Goal: Task Accomplishment & Management: Manage account settings

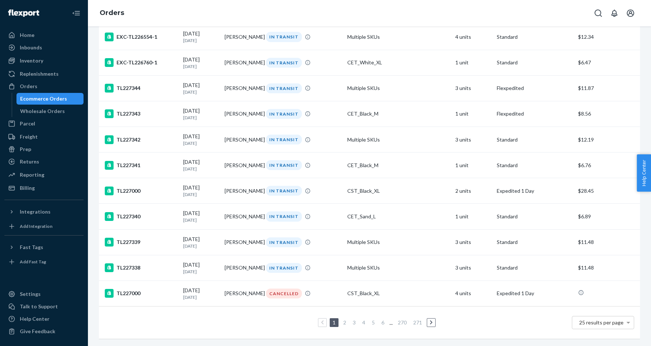
scroll to position [440, 0]
click at [344, 324] on link "2" at bounding box center [345, 323] width 6 height 6
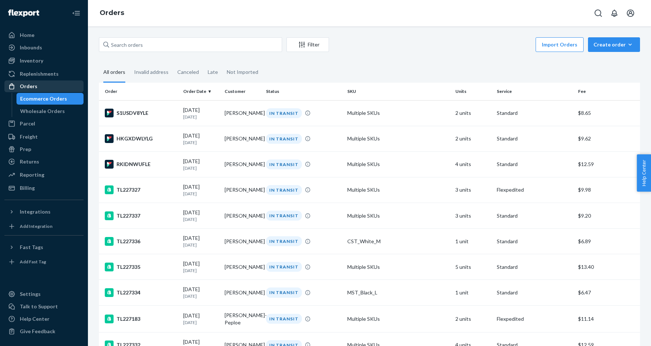
click at [29, 92] on link "Orders" at bounding box center [43, 87] width 79 height 12
click at [32, 85] on div "Orders" at bounding box center [29, 86] width 18 height 7
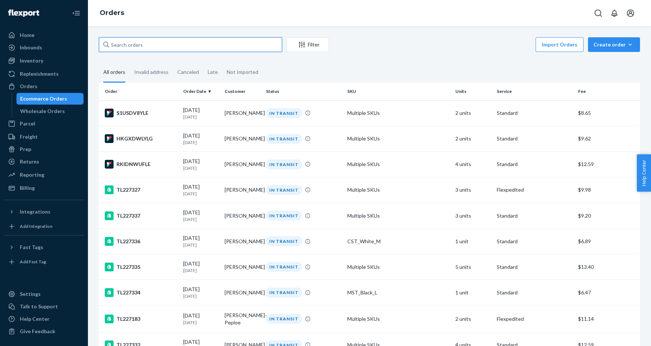
click at [150, 42] on input "text" at bounding box center [190, 44] width 183 height 15
type input "[PERSON_NAME]"
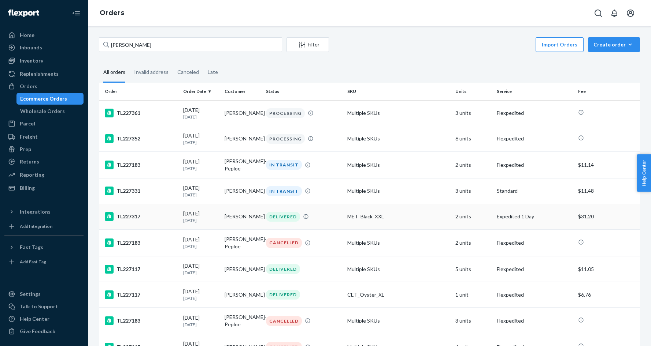
click at [169, 221] on div "TL227317" at bounding box center [141, 216] width 73 height 9
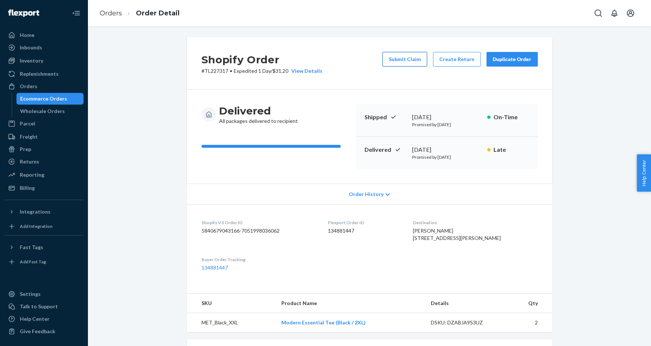
click at [411, 65] on button "Submit Claim" at bounding box center [404, 59] width 45 height 15
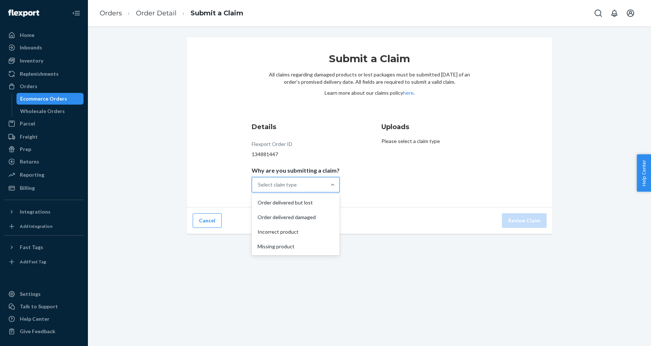
click at [304, 180] on div "Select claim type" at bounding box center [289, 185] width 74 height 15
click at [259, 181] on input "Why are you submitting a claim? option Order delivered but lost focused, 1 of 4…" at bounding box center [258, 184] width 1 height 7
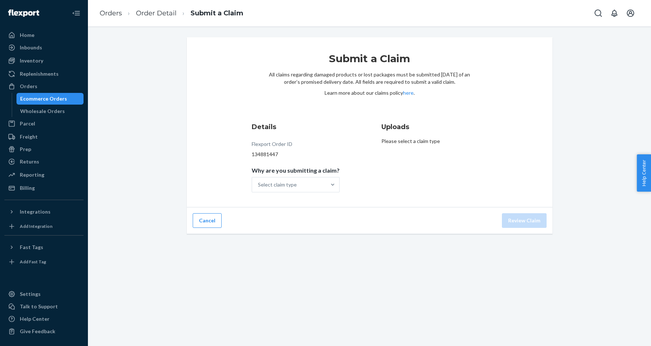
click at [356, 288] on div "Submit a Claim All claims regarding damaged products or lost packages must be s…" at bounding box center [369, 186] width 563 height 320
click at [182, 87] on div "Submit a Claim All claims regarding damaged products or lost packages must be s…" at bounding box center [369, 135] width 376 height 197
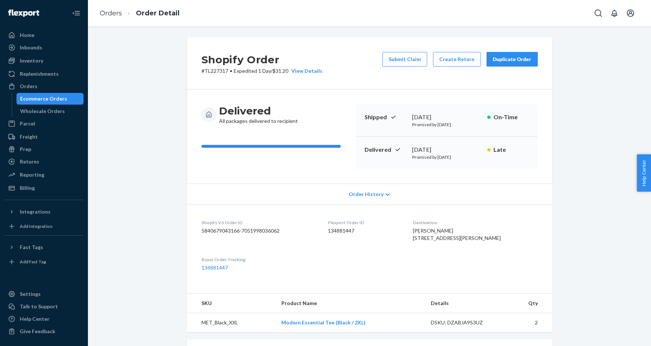
click at [189, 215] on dl "Shopify V3 Order ID 5840679043166-7051998036062 Flexport Order ID 134881447 Des…" at bounding box center [369, 246] width 365 height 82
click at [39, 86] on div "Orders" at bounding box center [44, 86] width 78 height 10
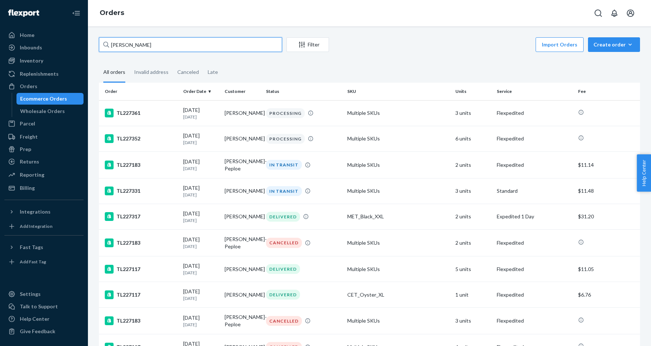
click at [174, 45] on input "[PERSON_NAME]" at bounding box center [190, 44] width 183 height 15
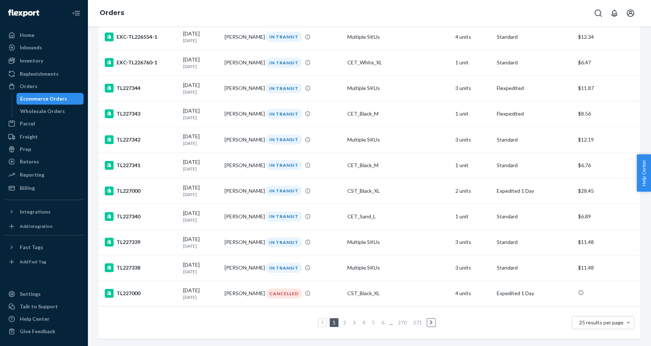
scroll to position [440, 0]
click at [342, 322] on link "2" at bounding box center [345, 323] width 6 height 6
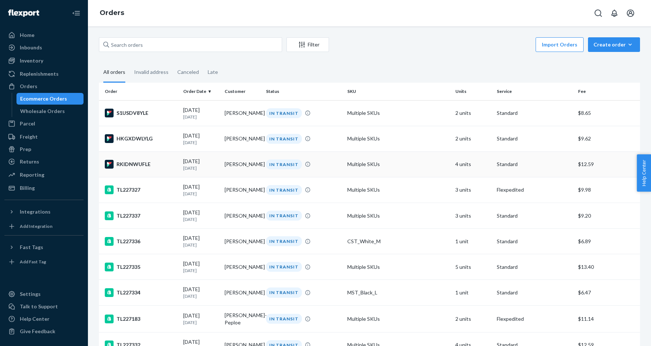
click at [163, 170] on td "RKIDNWUFLE" at bounding box center [139, 165] width 81 height 26
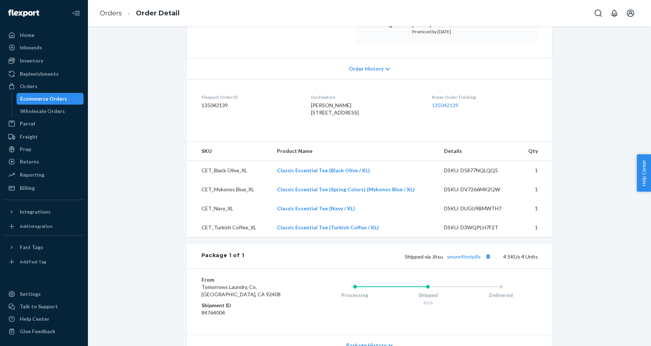
scroll to position [136, 0]
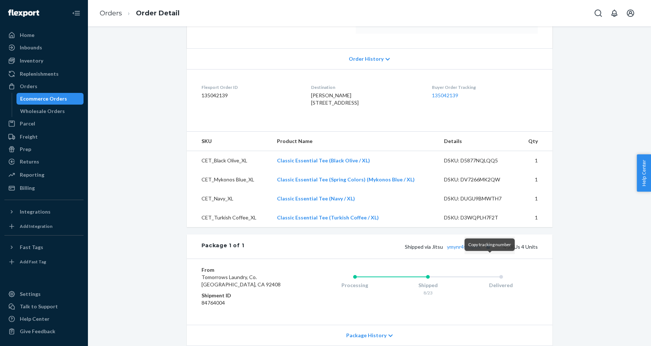
click at [492, 252] on button "Copy tracking number" at bounding box center [488, 247] width 10 height 10
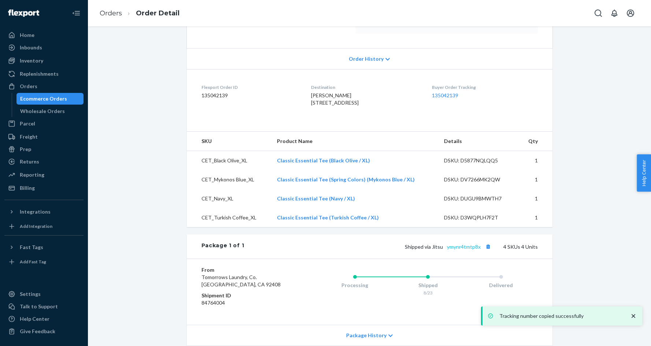
click at [461, 250] on link "ymynr4tmtp8x" at bounding box center [464, 247] width 34 height 6
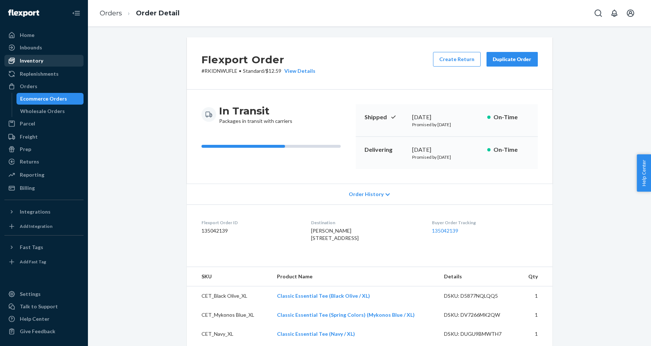
scroll to position [0, 0]
click at [38, 60] on div "Inventory" at bounding box center [31, 60] width 23 height 7
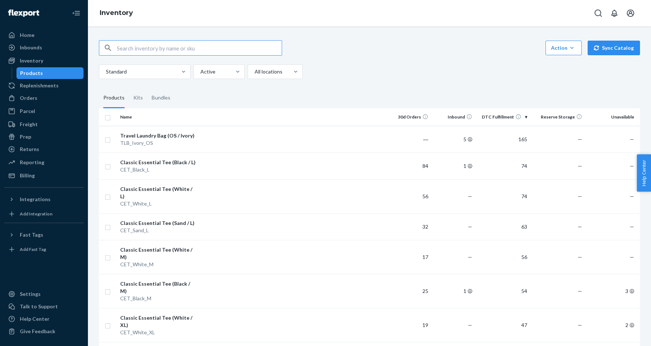
click at [125, 44] on input "text" at bounding box center [199, 48] width 165 height 15
click at [32, 97] on div "Orders" at bounding box center [29, 97] width 18 height 7
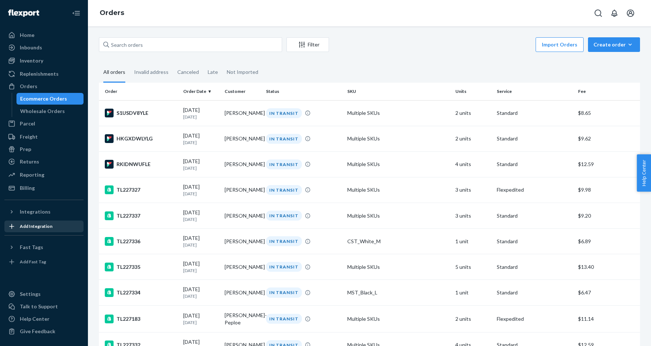
scroll to position [3, 0]
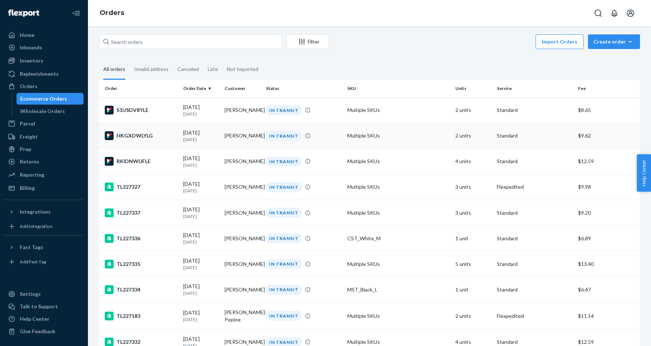
click at [156, 135] on div "HKGXDWLYLG" at bounding box center [141, 135] width 73 height 9
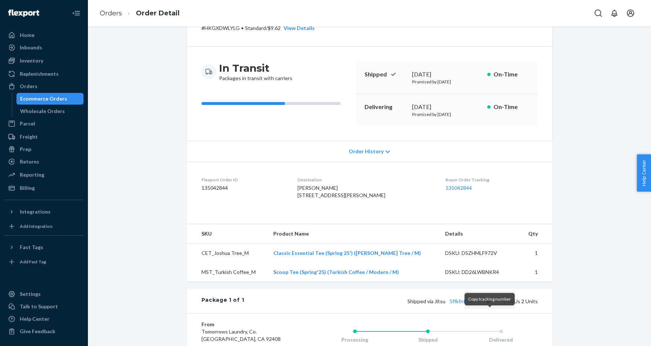
click at [491, 306] on button "Copy tracking number" at bounding box center [488, 302] width 10 height 10
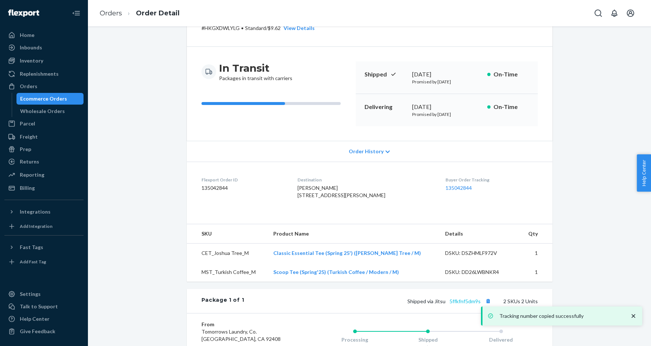
click at [457, 305] on link "5ffkfnf5dm9s" at bounding box center [464, 301] width 31 height 6
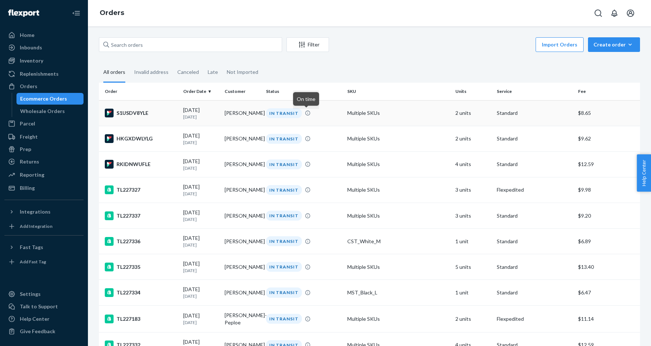
click at [143, 116] on div "S1USDV8YLE" at bounding box center [141, 113] width 73 height 9
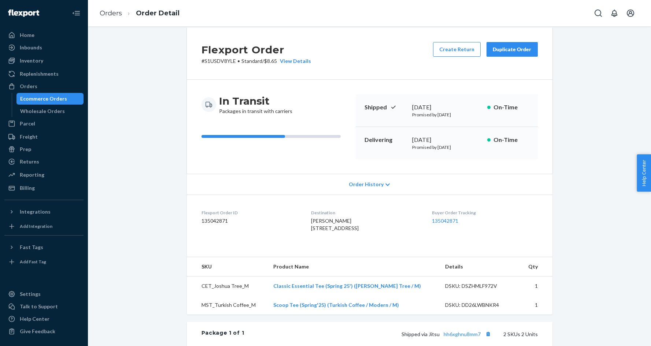
scroll to position [155, 0]
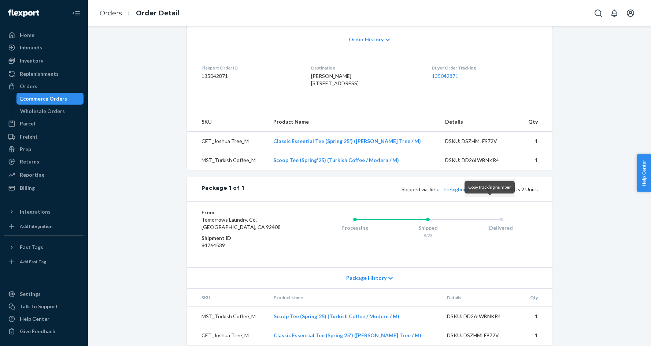
click at [490, 194] on button "Copy tracking number" at bounding box center [488, 190] width 10 height 10
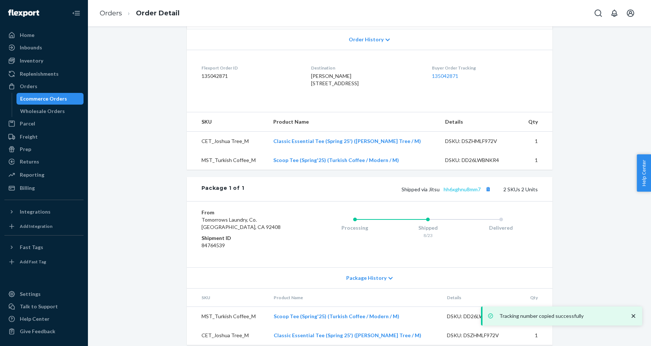
click at [461, 193] on link "hh6xghnu8mm7" at bounding box center [462, 189] width 37 height 6
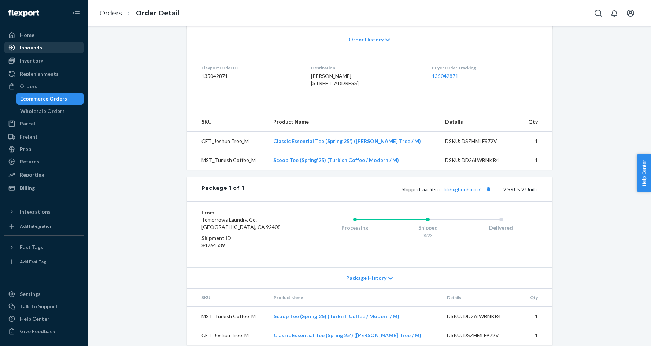
click at [30, 48] on div "Inbounds" at bounding box center [31, 47] width 22 height 7
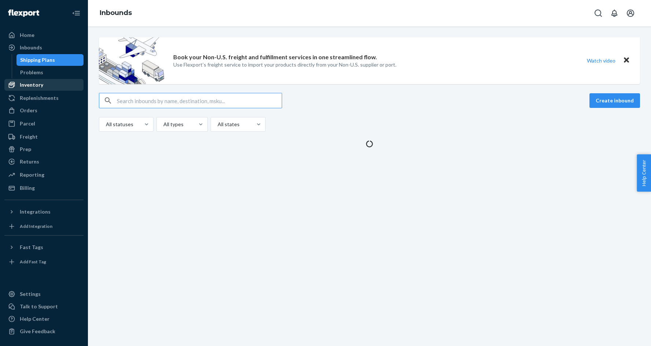
click at [30, 62] on div "Shipping Plans" at bounding box center [37, 59] width 35 height 7
click at [188, 101] on input "text" at bounding box center [199, 100] width 165 height 15
paste input "CET_Turkish Coffee_XL"
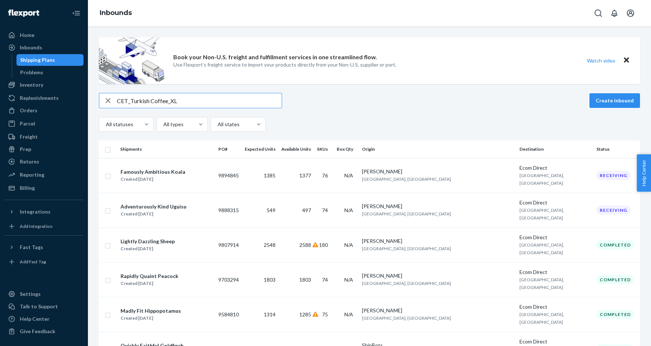
type input "CET_Turkish Coffee_XL"
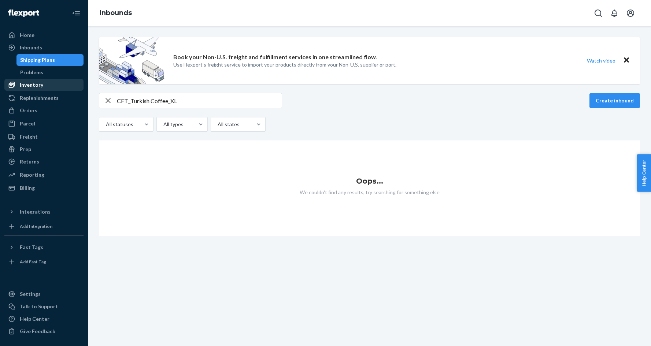
click at [34, 86] on div "Inventory" at bounding box center [31, 84] width 23 height 7
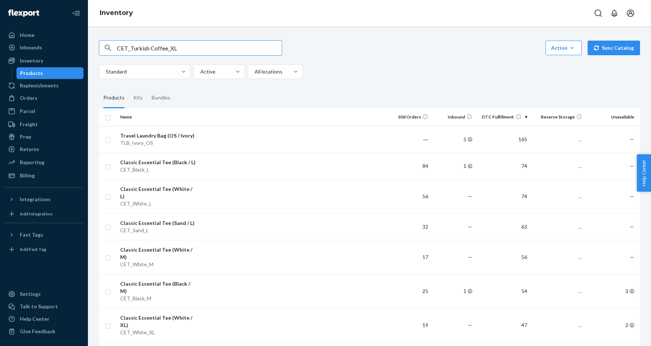
type input "CET_Turkish Coffee_XL"
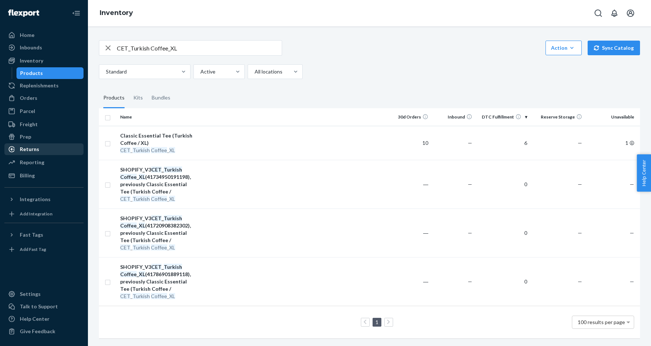
click at [33, 152] on div "Returns" at bounding box center [29, 149] width 19 height 7
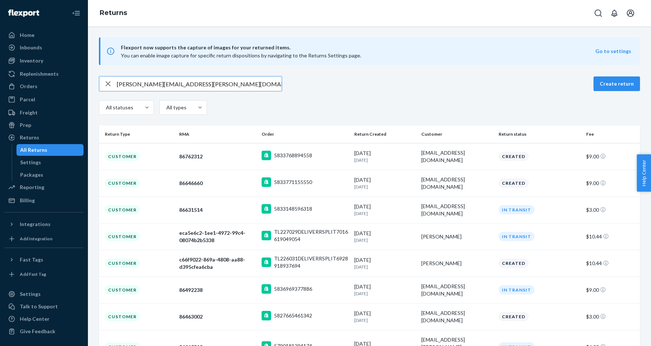
type input "[PERSON_NAME][EMAIL_ADDRESS][PERSON_NAME][DOMAIN_NAME]"
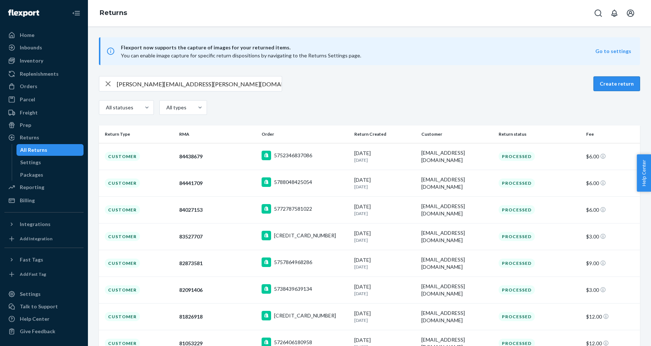
click at [630, 84] on button "Create return" at bounding box center [616, 84] width 47 height 15
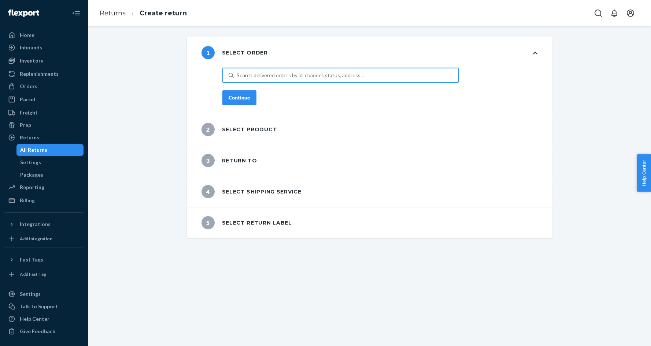
click at [286, 74] on div "Search delivered orders by id, channel, status, address..." at bounding box center [300, 75] width 127 height 7
click at [237, 74] on input "0 results available. Use Up and Down to choose options, press Enter to select t…" at bounding box center [237, 75] width 1 height 7
paste input "[PERSON_NAME][EMAIL_ADDRESS][PERSON_NAME][DOMAIN_NAME]"
type input "[PERSON_NAME][EMAIL_ADDRESS][PERSON_NAME][DOMAIN_NAME]"
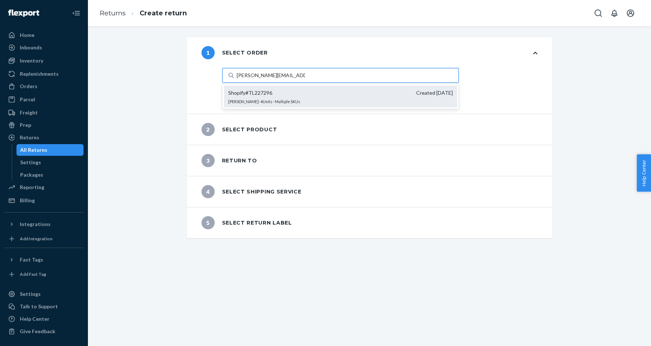
click at [269, 96] on span "Shopify # TL227296" at bounding box center [250, 92] width 44 height 7
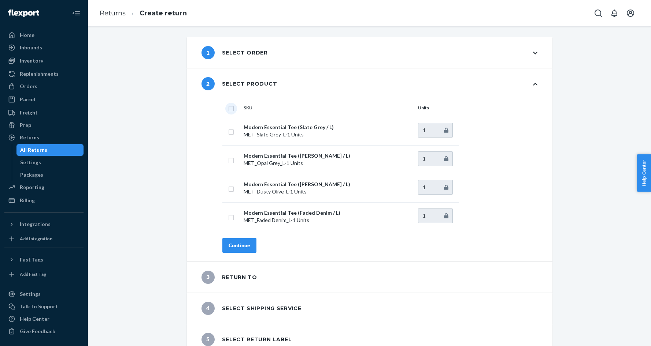
click at [230, 108] on input "checkbox" at bounding box center [231, 108] width 6 height 8
checkbox input "true"
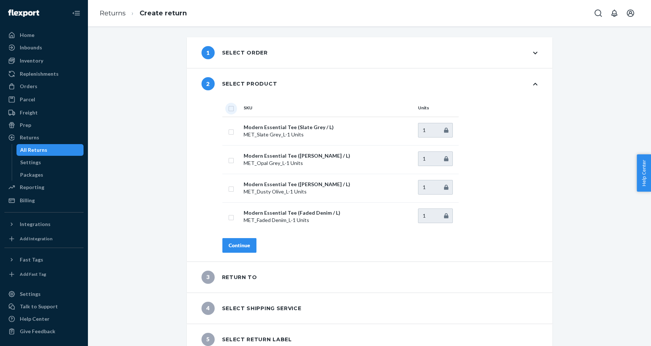
checkbox input "true"
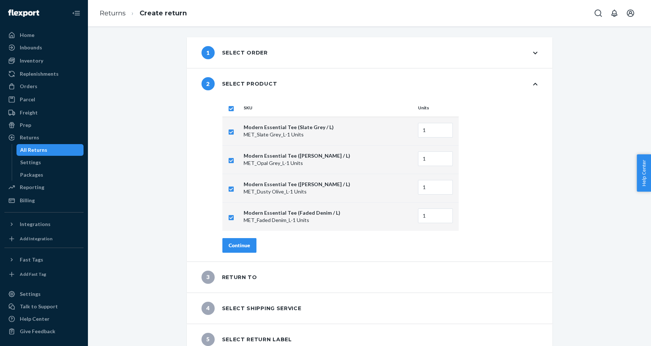
click at [244, 245] on div "Continue" at bounding box center [240, 245] width 22 height 7
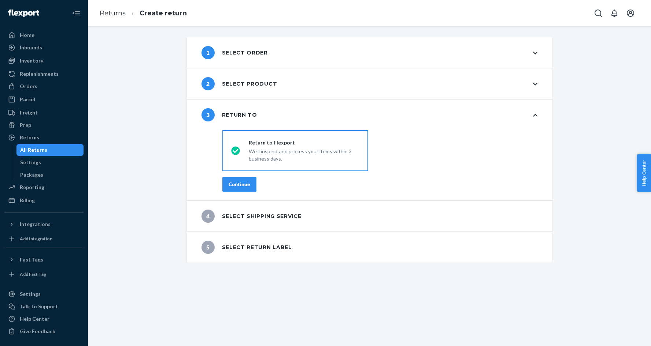
click at [242, 190] on button "Continue" at bounding box center [239, 184] width 34 height 15
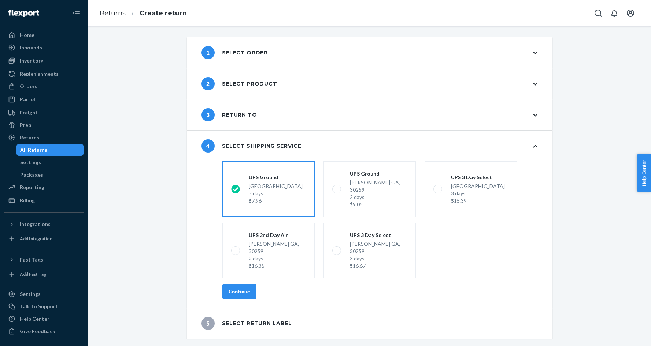
click at [237, 288] on div "Continue" at bounding box center [240, 291] width 22 height 7
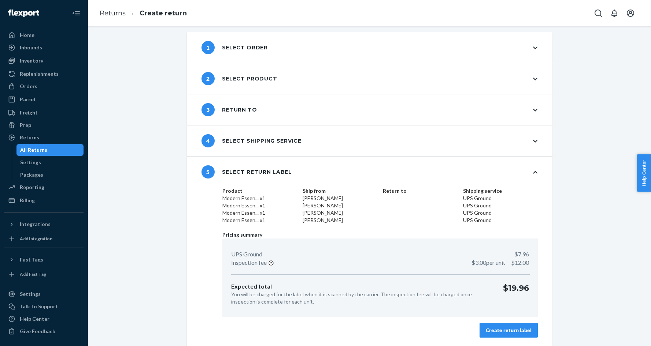
scroll to position [4, 0]
click at [509, 329] on div "Create return label" at bounding box center [509, 331] width 46 height 7
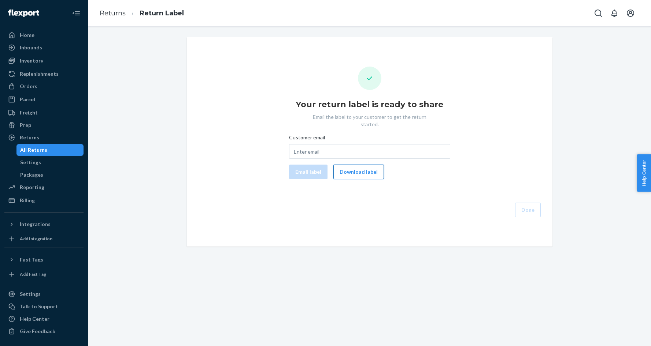
click at [365, 168] on button "Download label" at bounding box center [358, 172] width 51 height 15
click at [29, 47] on div "Inbounds" at bounding box center [31, 47] width 22 height 7
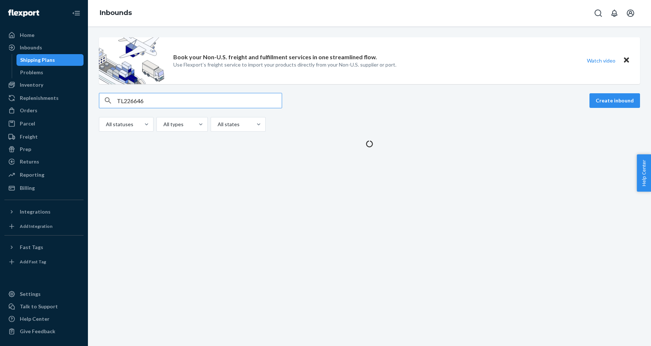
type input "TL226646"
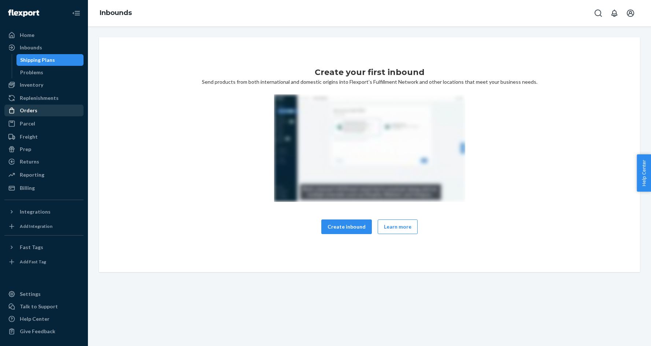
click at [24, 114] on div "Orders" at bounding box center [29, 110] width 18 height 7
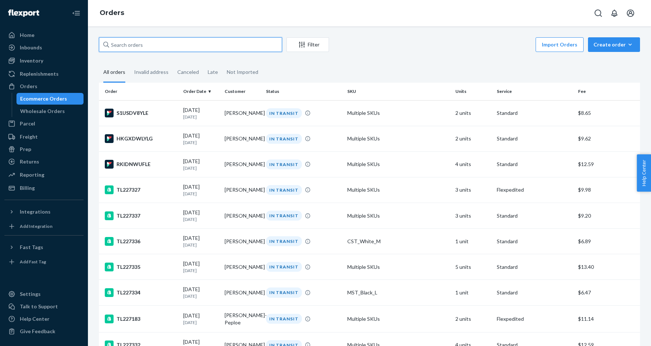
click at [153, 46] on input "text" at bounding box center [190, 44] width 183 height 15
paste input "TL226646"
type input "TL226646"
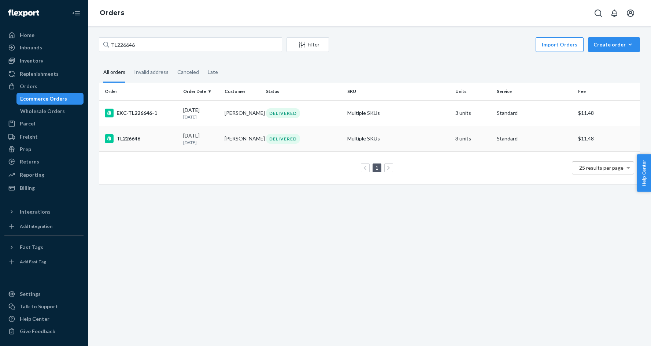
click at [171, 143] on div "TL226646" at bounding box center [141, 138] width 73 height 9
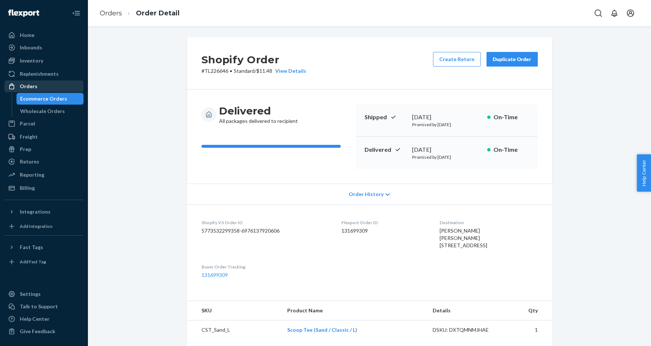
click at [30, 87] on div "Orders" at bounding box center [29, 86] width 18 height 7
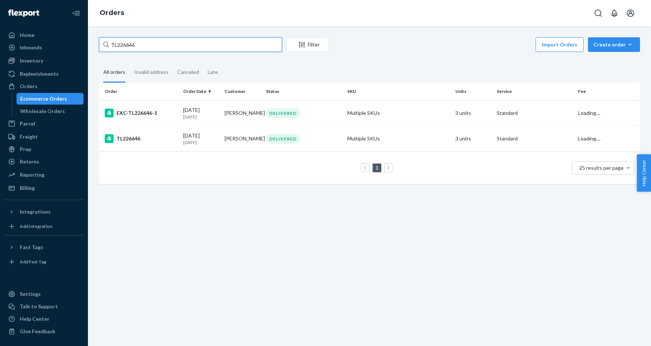
click at [206, 46] on input "TL226646" at bounding box center [190, 44] width 183 height 15
paste input "[EMAIL_ADDRESS][DOMAIN_NAME]"
type input "[EMAIL_ADDRESS][DOMAIN_NAME]"
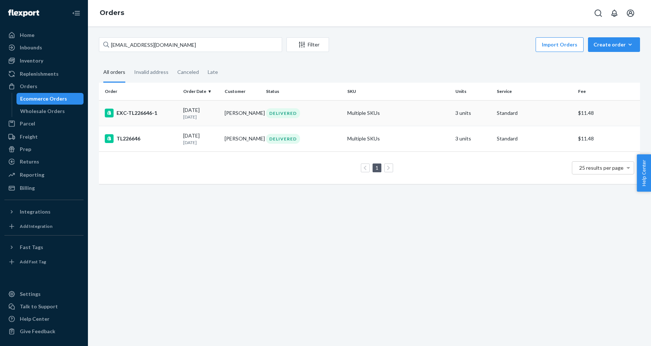
click at [320, 116] on div "DELIVERED" at bounding box center [303, 113] width 78 height 10
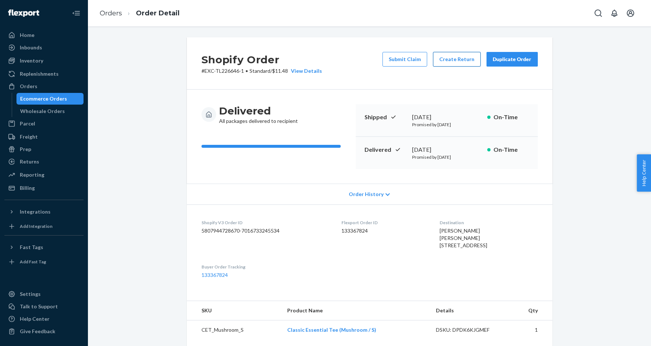
click at [454, 60] on button "Create Return" at bounding box center [457, 59] width 48 height 15
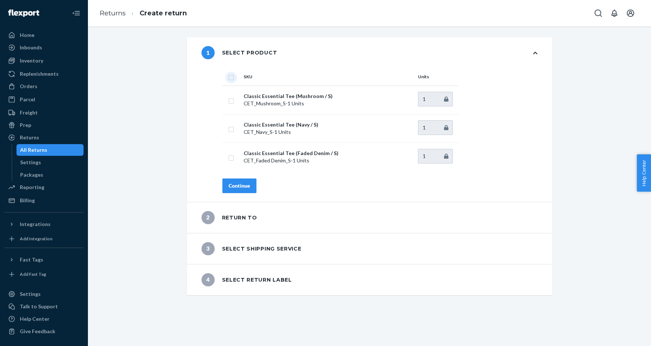
click at [230, 76] on input "checkbox" at bounding box center [231, 77] width 6 height 8
checkbox input "true"
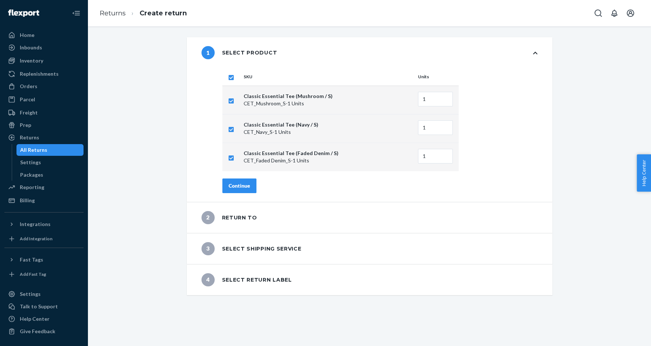
click at [230, 187] on div "Continue" at bounding box center [240, 185] width 22 height 7
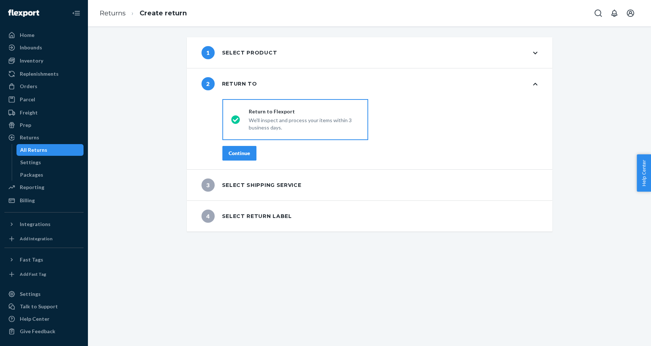
click at [244, 151] on div "Continue" at bounding box center [240, 153] width 22 height 7
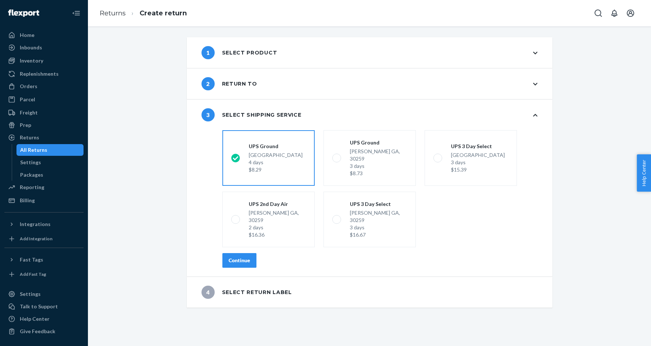
click at [237, 257] on div "Continue" at bounding box center [240, 260] width 22 height 7
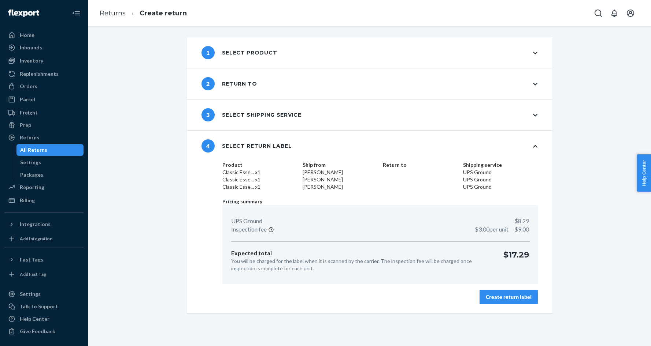
click at [512, 295] on div "Create return label" at bounding box center [509, 297] width 46 height 7
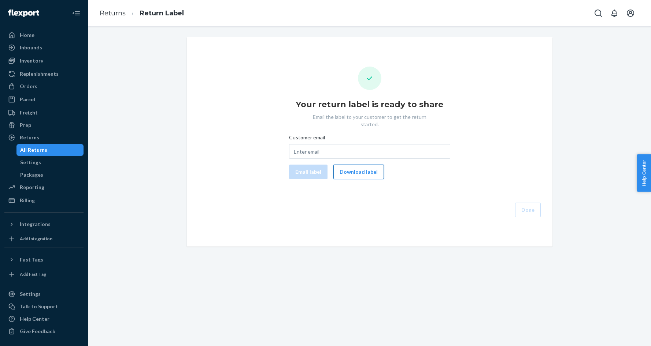
click at [360, 165] on button "Download label" at bounding box center [358, 172] width 51 height 15
click at [27, 136] on div "Returns" at bounding box center [29, 137] width 19 height 7
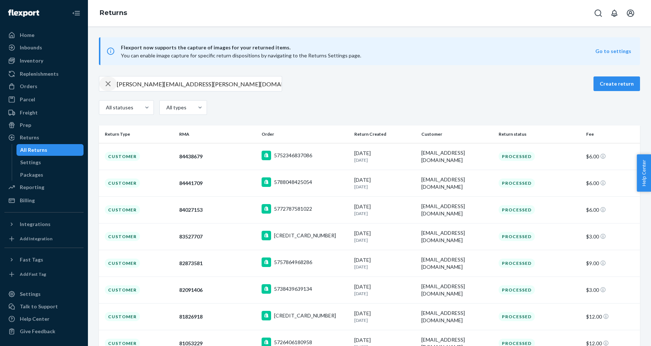
click at [107, 82] on icon "button" at bounding box center [108, 84] width 9 height 15
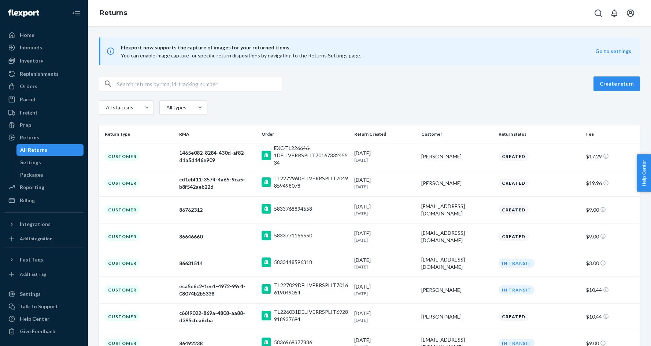
click at [192, 82] on input "text" at bounding box center [199, 84] width 165 height 15
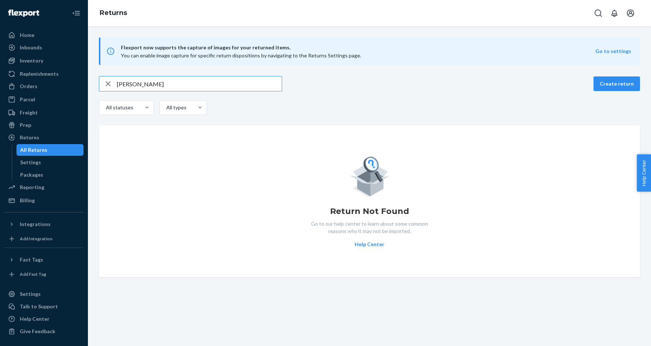
click at [179, 83] on input "[PERSON_NAME]" at bounding box center [199, 84] width 165 height 15
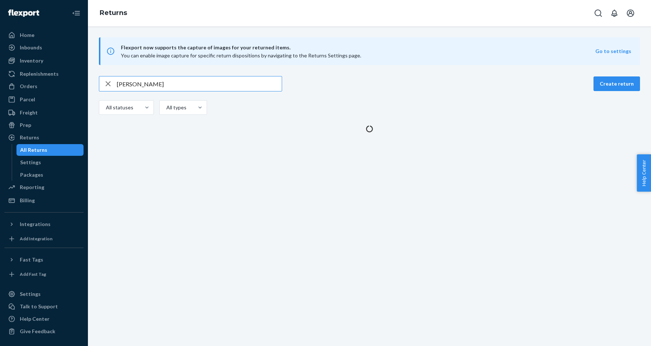
type input "[PERSON_NAME]"
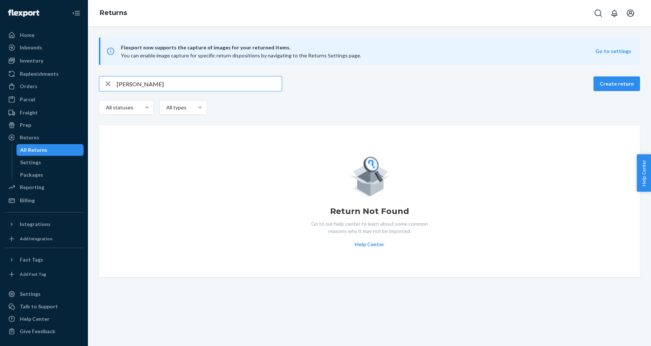
click at [111, 83] on icon "button" at bounding box center [108, 84] width 9 height 15
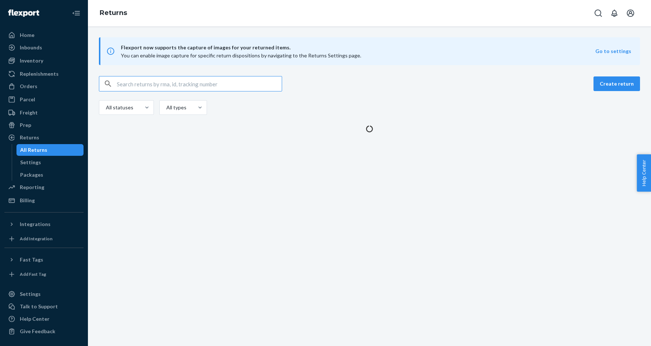
click at [144, 83] on input "text" at bounding box center [199, 84] width 165 height 15
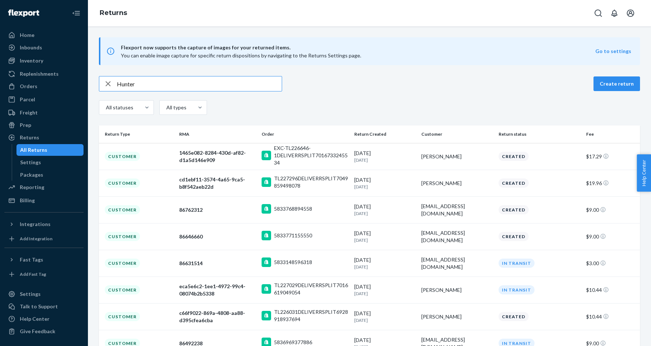
type input "Hunter"
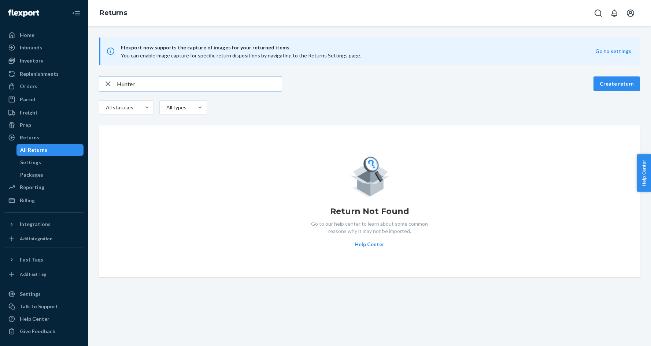
click at [144, 85] on input "Hunter" at bounding box center [199, 84] width 165 height 15
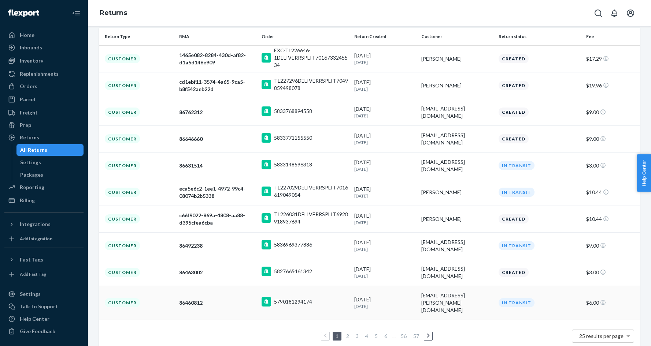
scroll to position [97, 0]
click at [347, 334] on link "2" at bounding box center [348, 337] width 6 height 6
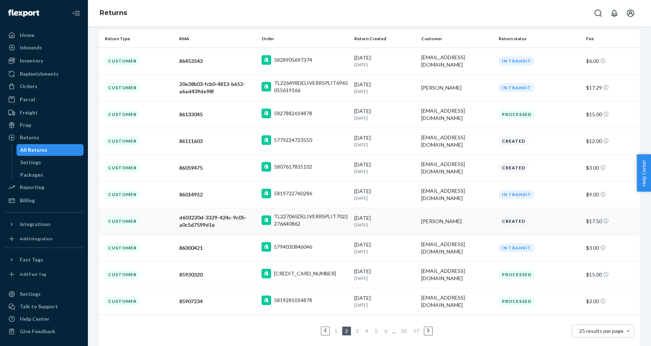
scroll to position [95, 0]
click at [357, 329] on link "3" at bounding box center [357, 332] width 6 height 6
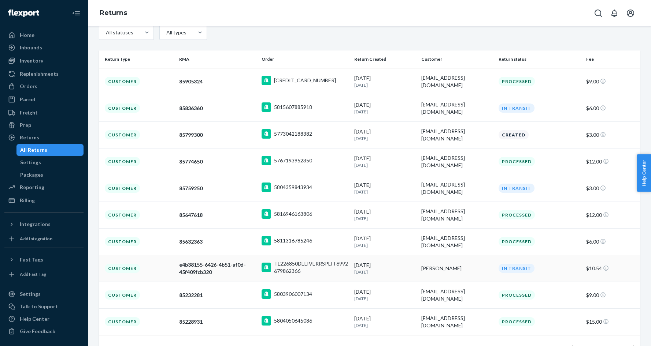
scroll to position [76, 0]
click at [287, 260] on div "TL226850DELIVERRSPLIT6992679862366" at bounding box center [311, 266] width 74 height 15
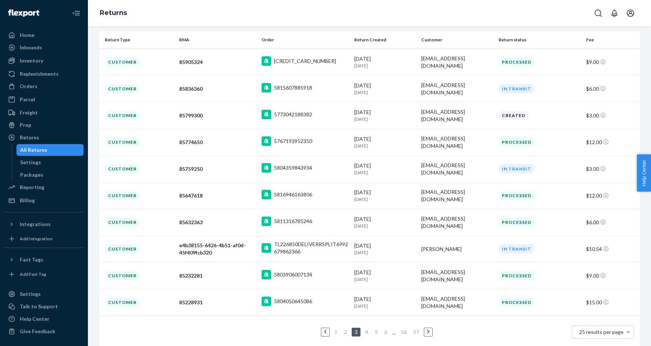
scroll to position [94, 0]
click at [365, 330] on link "4" at bounding box center [367, 333] width 6 height 6
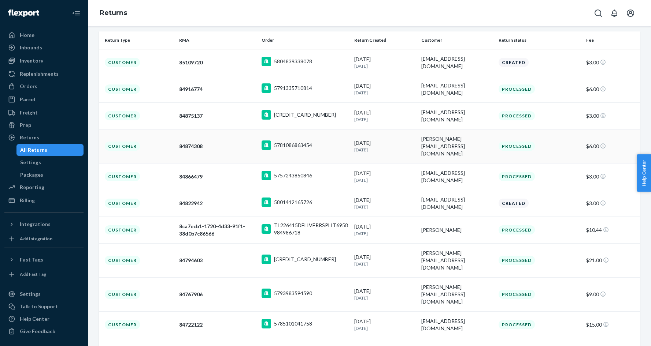
scroll to position [0, 0]
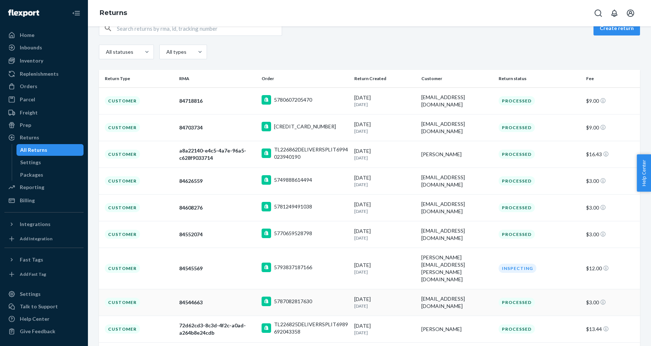
scroll to position [55, 0]
click at [154, 156] on td "Customer" at bounding box center [137, 155] width 77 height 27
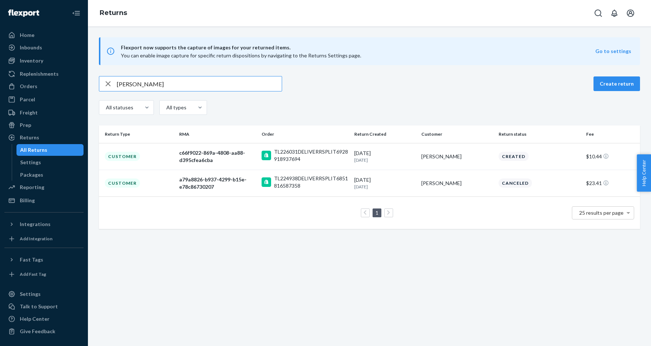
click at [171, 83] on input "[PERSON_NAME]" at bounding box center [199, 84] width 165 height 15
type input "[PERSON_NAME]"
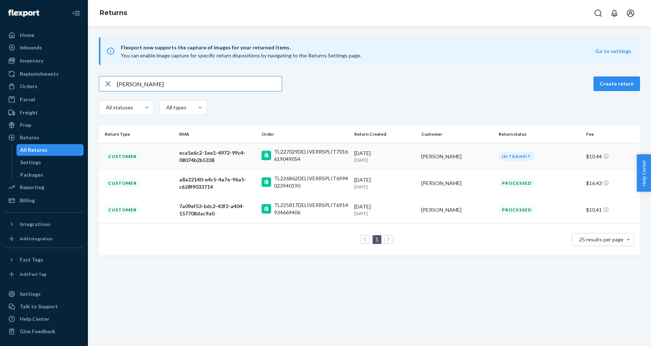
click at [211, 157] on div "eca5e6c2-1ee1-4972-99c4-08074b2b5338" at bounding box center [217, 156] width 77 height 15
click at [184, 84] on input "[PERSON_NAME]" at bounding box center [199, 84] width 165 height 15
type input "[PERSON_NAME]"
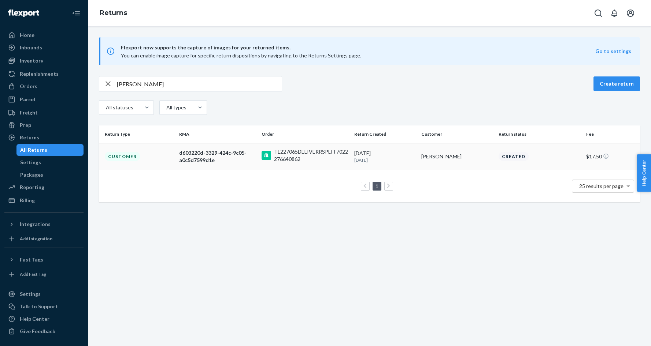
click at [205, 160] on div "d603220d-3329-424c-9c05-a0c5d7599d1e" at bounding box center [217, 156] width 77 height 15
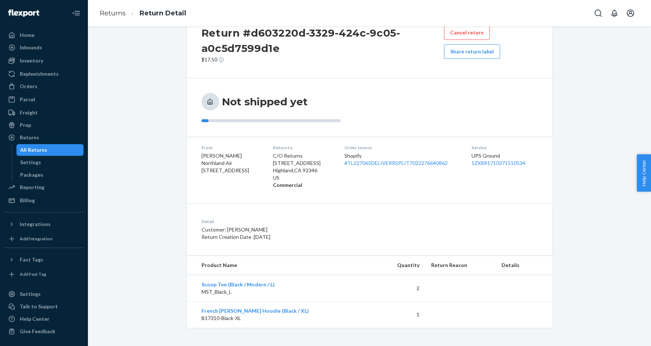
scroll to position [27, 0]
click at [167, 185] on div "Return #d603220d-3329-424c-9c05-a0c5d7599d1e $17.50 Cancel return Share return …" at bounding box center [369, 170] width 552 height 318
click at [26, 53] on div "Inbounds Shipping Plans Problems" at bounding box center [43, 48] width 79 height 12
click at [27, 45] on div "Inbounds" at bounding box center [31, 47] width 22 height 7
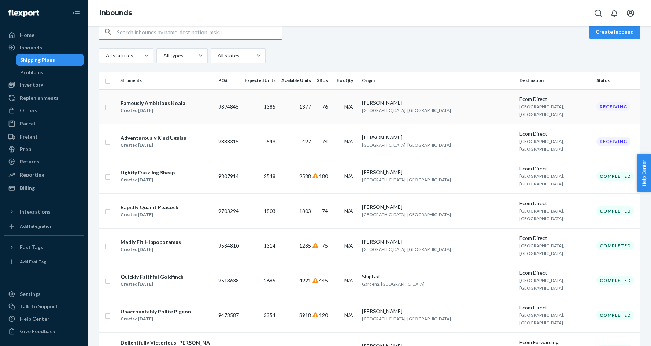
click at [242, 107] on td "9894845" at bounding box center [228, 106] width 26 height 35
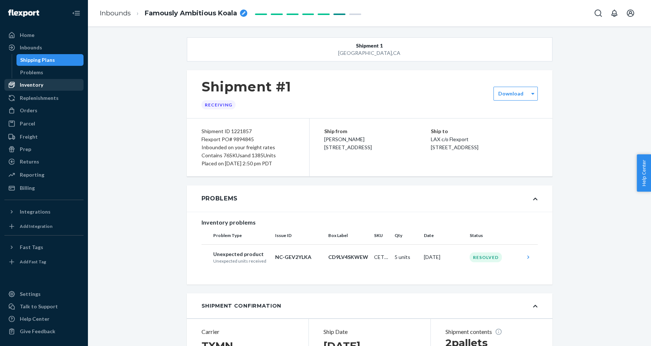
click at [40, 88] on div "Inventory" at bounding box center [31, 84] width 23 height 7
